Goal: Obtain resource: Download file/media

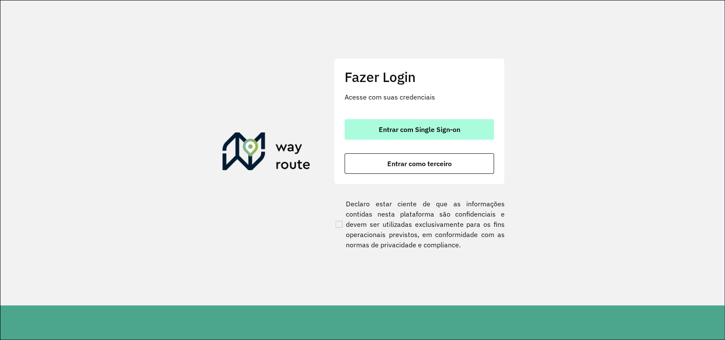
click at [415, 128] on span "Entrar com Single Sign-on" at bounding box center [419, 129] width 82 height 7
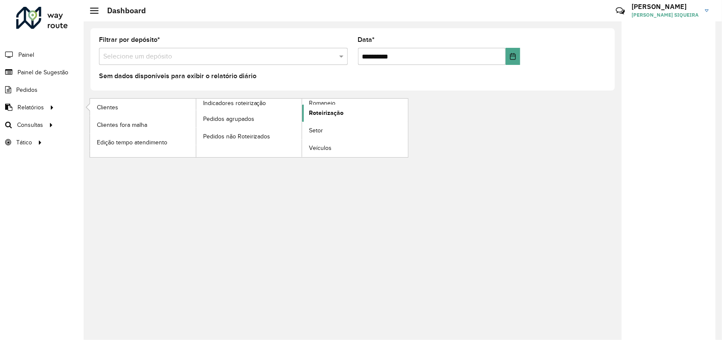
click at [321, 113] on span "Roteirização" at bounding box center [326, 112] width 35 height 9
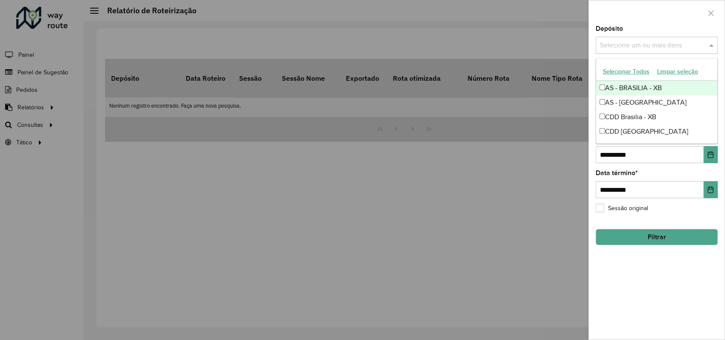
click at [649, 43] on input "text" at bounding box center [651, 46] width 109 height 10
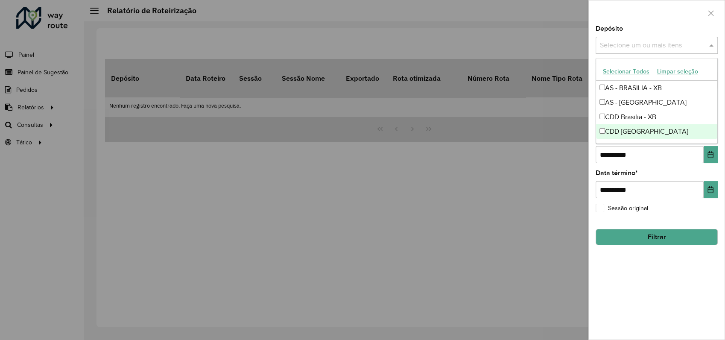
click at [634, 130] on div "CDD Rondonópolis" at bounding box center [656, 131] width 121 height 15
click at [634, 156] on input "**********" at bounding box center [649, 154] width 108 height 17
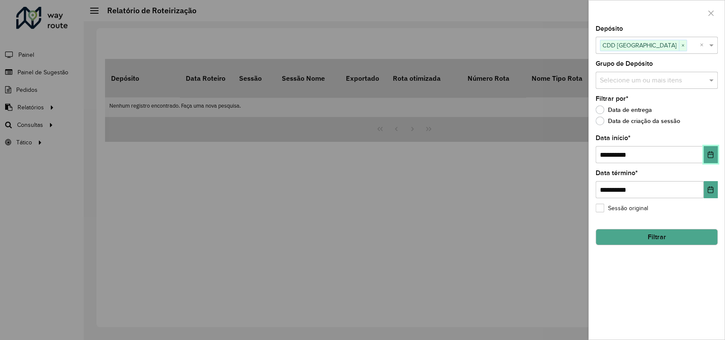
click at [707, 154] on icon "Choose Date" at bounding box center [710, 154] width 6 height 7
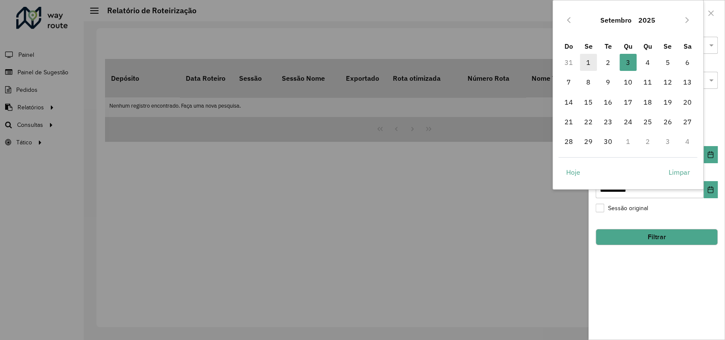
click at [585, 63] on span "1" at bounding box center [587, 62] width 17 height 17
type input "**********"
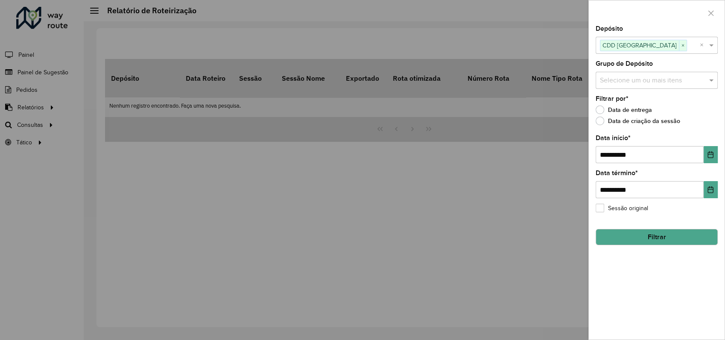
click at [667, 241] on button "Filtrar" at bounding box center [656, 237] width 122 height 16
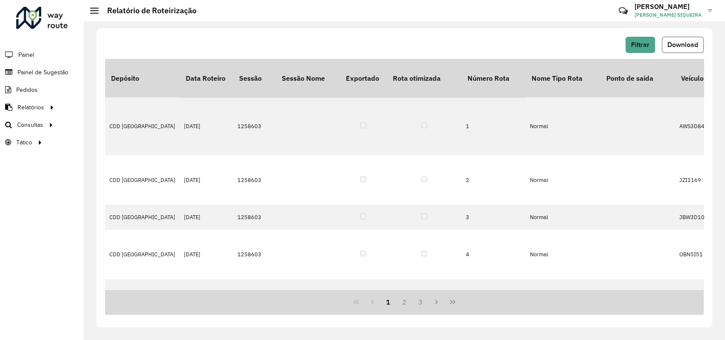
click at [691, 44] on span "Download" at bounding box center [682, 44] width 31 height 7
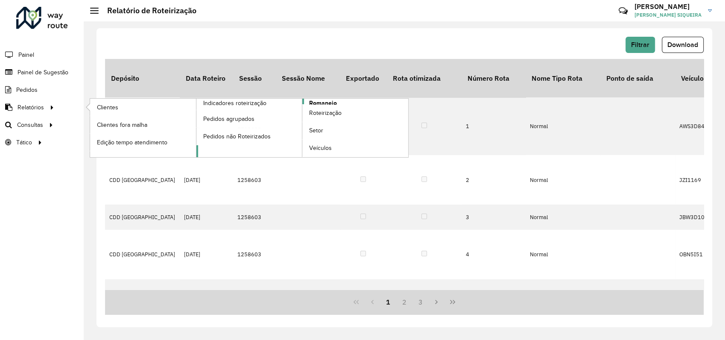
click at [322, 102] on span "Romaneio" at bounding box center [323, 103] width 28 height 9
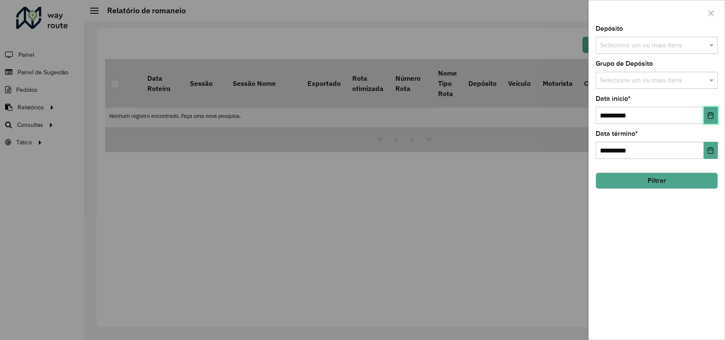
click at [712, 113] on icon "Choose Date" at bounding box center [710, 115] width 6 height 7
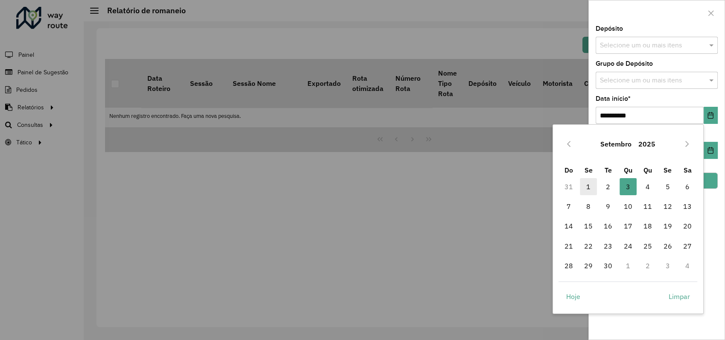
click at [585, 184] on span "1" at bounding box center [587, 186] width 17 height 17
type input "**********"
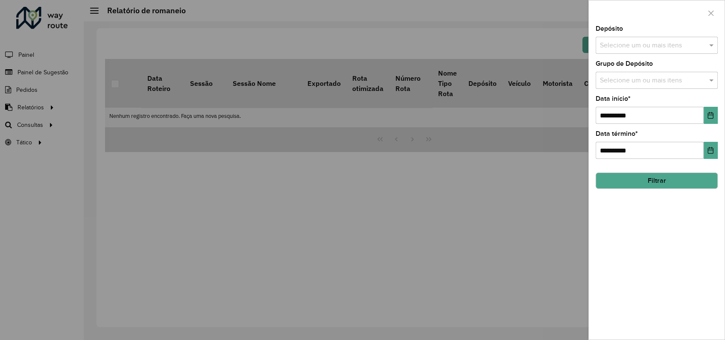
click at [687, 42] on input "text" at bounding box center [651, 46] width 109 height 10
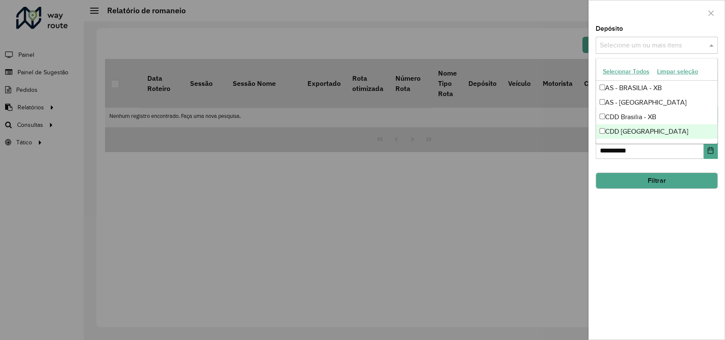
click at [645, 131] on div "CDD Rondonópolis" at bounding box center [656, 131] width 121 height 15
click at [650, 184] on button "Filtrar" at bounding box center [656, 180] width 122 height 16
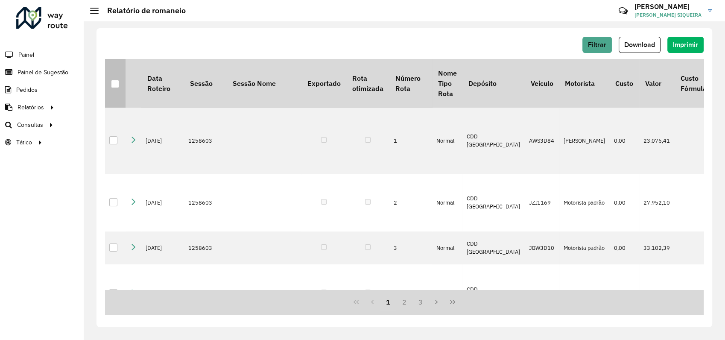
click at [111, 84] on div at bounding box center [115, 84] width 8 height 8
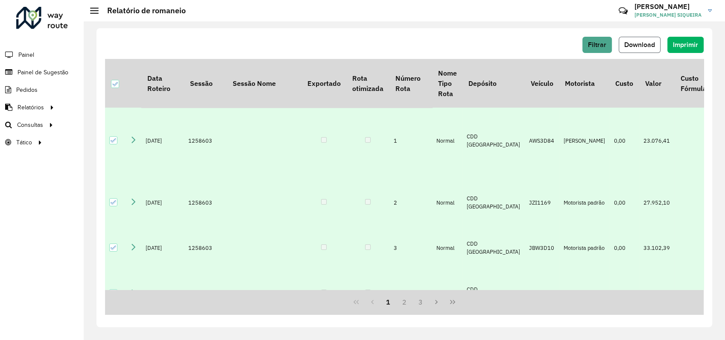
click at [640, 50] on button "Download" at bounding box center [639, 45] width 42 height 16
